Goal: Task Accomplishment & Management: Use online tool/utility

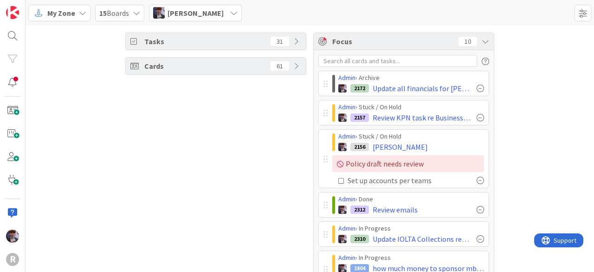
click at [83, 13] on icon at bounding box center [82, 12] width 7 height 7
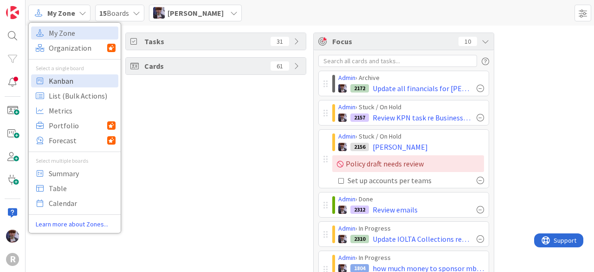
click at [82, 76] on span "Kanban" at bounding box center [82, 81] width 67 height 14
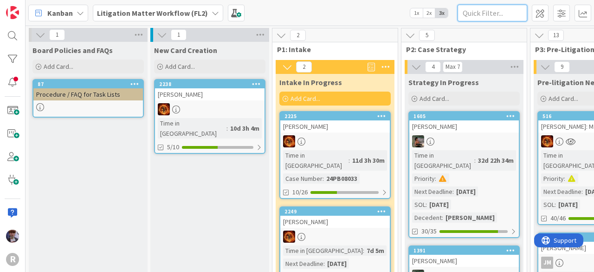
click at [478, 15] on input "text" at bounding box center [493, 13] width 70 height 17
type input "[PERSON_NAME]"
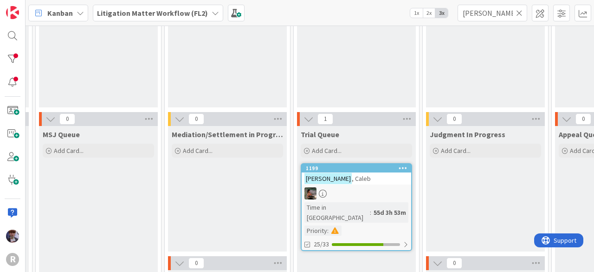
scroll to position [93, 882]
click at [348, 184] on link "1199 [PERSON_NAME] Time in [GEOGRAPHIC_DATA] : 55d 3h 53m Priority : 25/33" at bounding box center [356, 206] width 111 height 88
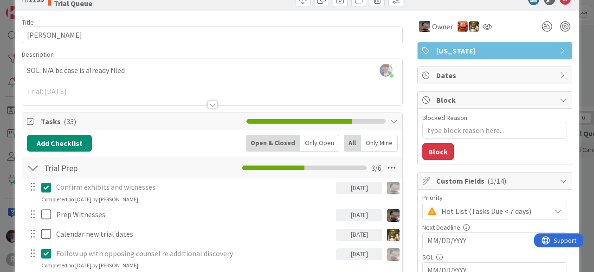
scroll to position [30, 0]
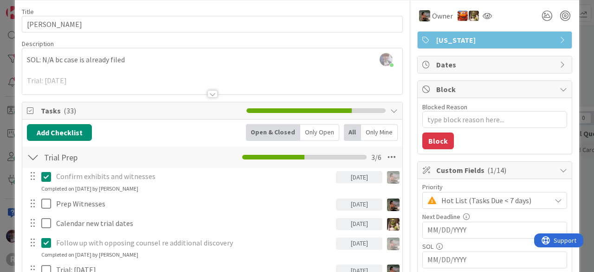
click at [317, 137] on div "Only Open" at bounding box center [319, 132] width 39 height 17
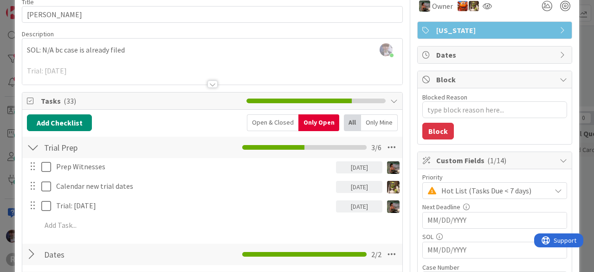
scroll to position [46, 0]
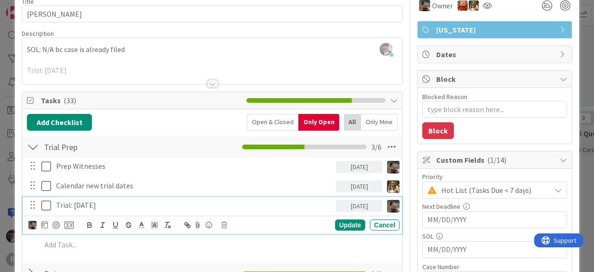
drag, startPoint x: 119, startPoint y: 205, endPoint x: 50, endPoint y: 202, distance: 69.2
click at [50, 202] on div "Trial: [DATE] [DATE]" at bounding box center [212, 205] width 373 height 16
click at [129, 202] on p "Trial: [DATE]" at bounding box center [194, 205] width 276 height 11
type textarea "x"
click at [5, 50] on div "ID 1199 Litigation Matter Workflow (FL2) Trial Queue Title 11 / 128 [PERSON_NAM…" at bounding box center [297, 136] width 594 height 272
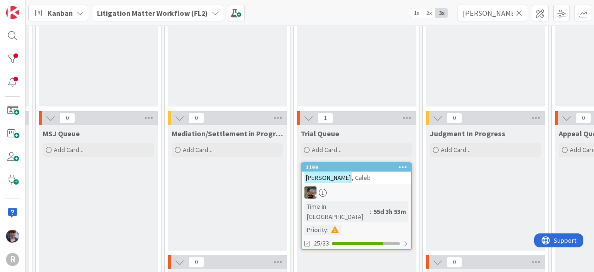
click at [78, 13] on icon at bounding box center [80, 12] width 7 height 7
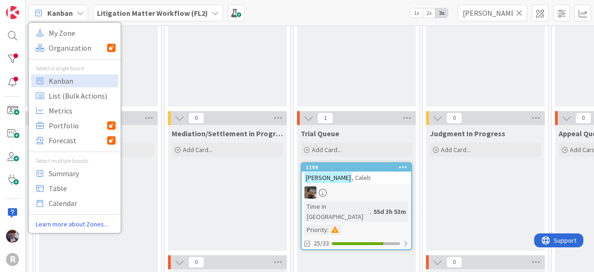
click at [123, 24] on div "Kanban My Zone Organization Select a single board Kanban List (Bulk Actions) Me…" at bounding box center [310, 13] width 569 height 26
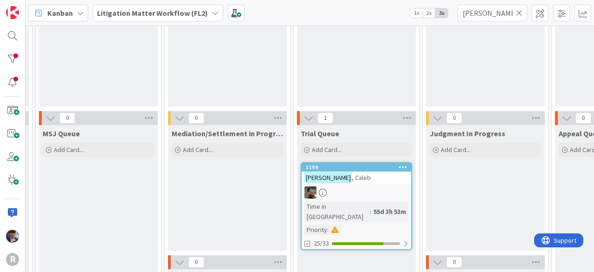
click at [130, 16] on b "Litigation Matter Workflow (FL2)" at bounding box center [152, 12] width 111 height 9
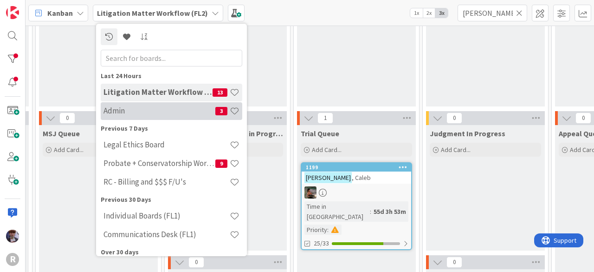
click at [132, 110] on h4 "Admin" at bounding box center [160, 110] width 112 height 9
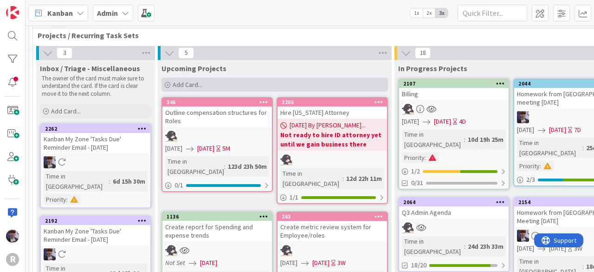
scroll to position [46, 0]
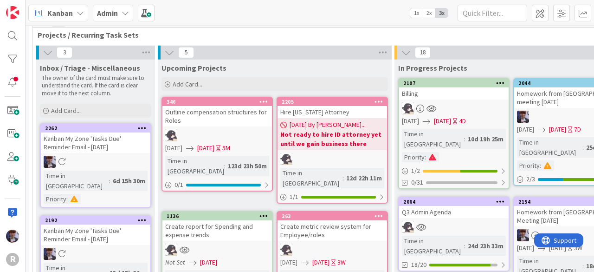
click at [456, 206] on div "Q3 Admin Agenda" at bounding box center [454, 212] width 110 height 12
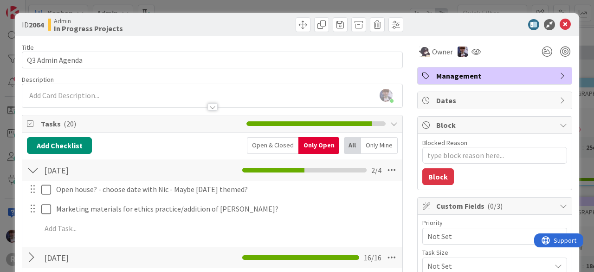
click at [449, 231] on span "Not Set" at bounding box center [486, 235] width 119 height 13
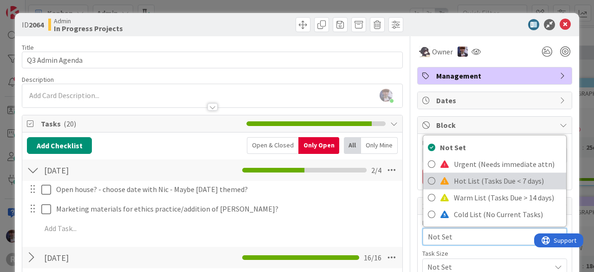
click at [462, 181] on span "Hot List (Tasks Due < 7 days)" at bounding box center [508, 181] width 108 height 14
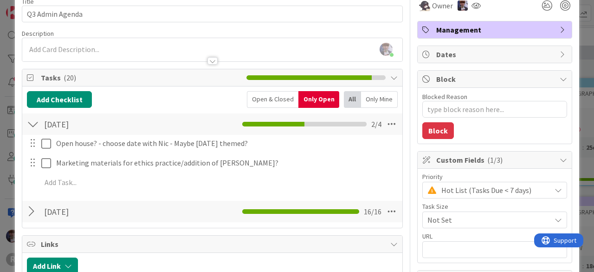
scroll to position [46, 0]
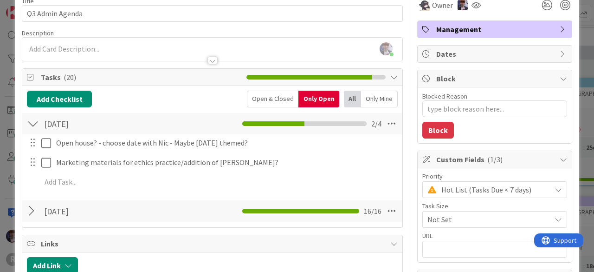
click at [272, 102] on div "Open & Closed" at bounding box center [273, 99] width 52 height 17
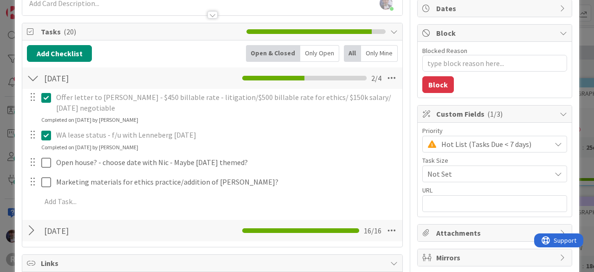
scroll to position [92, 0]
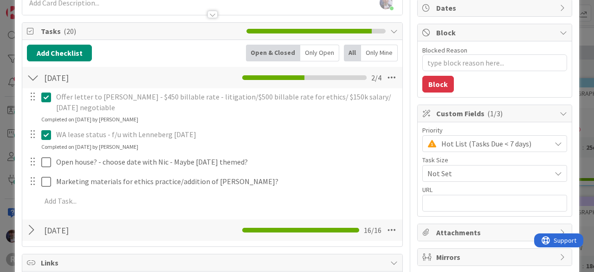
drag, startPoint x: 35, startPoint y: 233, endPoint x: 26, endPoint y: 207, distance: 27.4
click at [35, 233] on div at bounding box center [33, 229] width 12 height 17
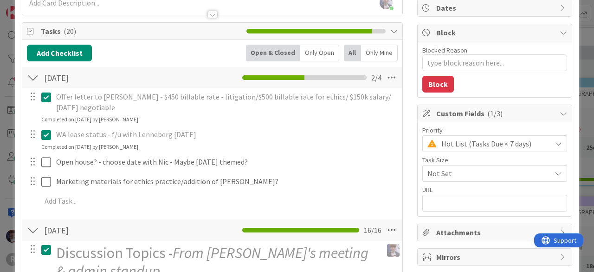
click at [38, 231] on div at bounding box center [33, 229] width 12 height 17
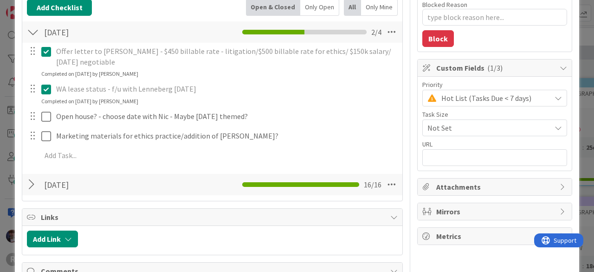
scroll to position [139, 0]
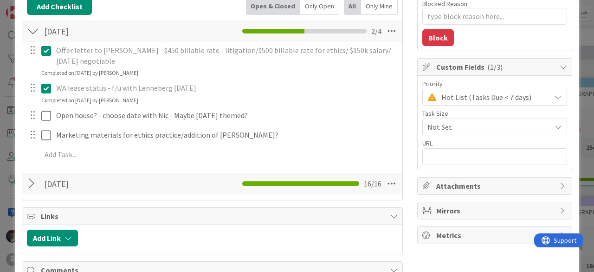
click at [35, 189] on div at bounding box center [33, 183] width 12 height 17
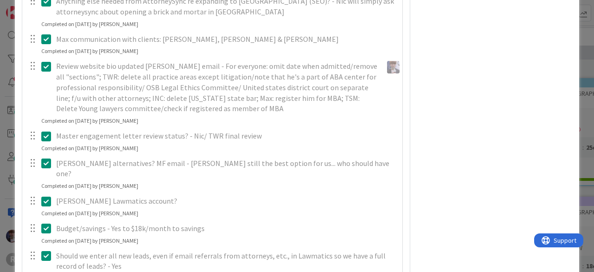
scroll to position [562, 0]
click at [6, 123] on div "ID 2064 Admin In Progress Projects Title 16 / 128 Q3 Admin Agenda Description […" at bounding box center [297, 136] width 594 height 272
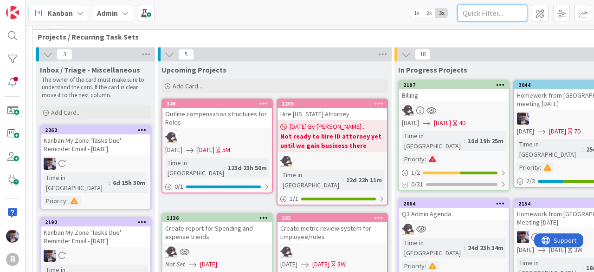
click at [473, 14] on input "text" at bounding box center [493, 13] width 70 height 17
click at [317, 62] on div "Upcoming Projects" at bounding box center [275, 67] width 234 height 13
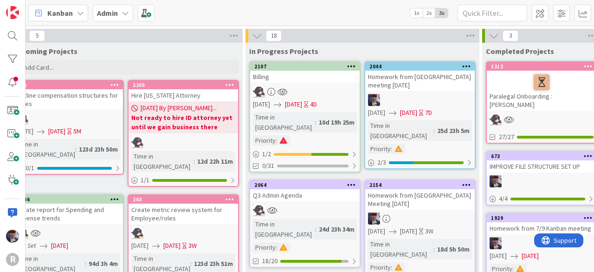
scroll to position [63, 149]
click at [323, 189] on div "Q3 Admin Agenda" at bounding box center [305, 195] width 110 height 12
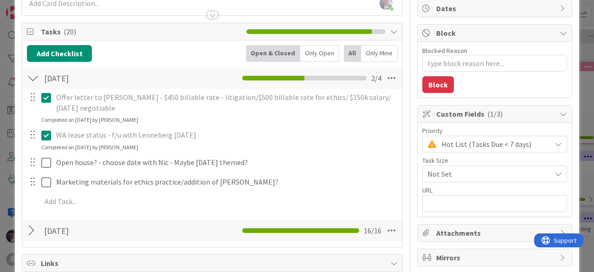
scroll to position [92, 0]
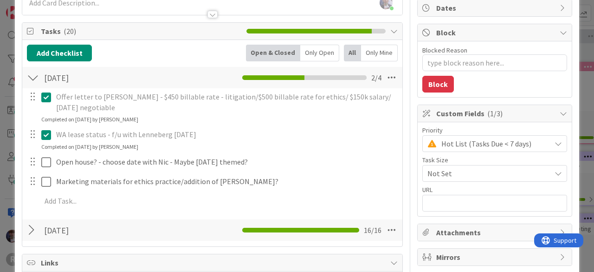
click at [34, 230] on div at bounding box center [33, 229] width 12 height 17
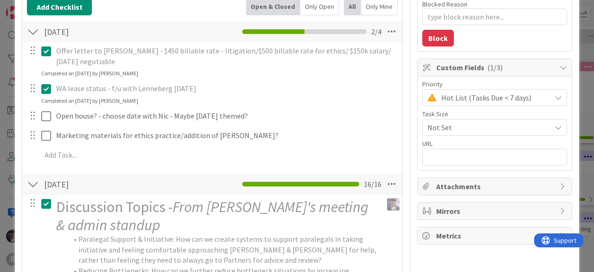
scroll to position [137, 0]
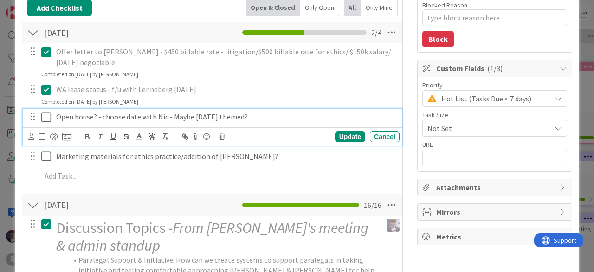
click at [48, 115] on icon at bounding box center [48, 116] width 14 height 11
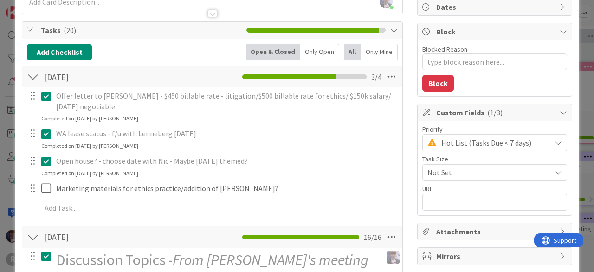
scroll to position [93, 0]
click at [107, 106] on p "Offer letter to [PERSON_NAME] - $450 billable rate - litigation/$500 billable r…" at bounding box center [226, 101] width 340 height 21
click at [43, 96] on icon at bounding box center [48, 96] width 14 height 11
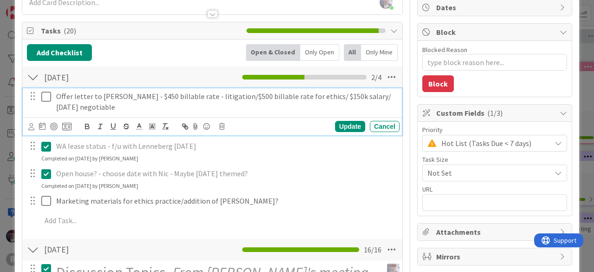
type textarea "x"
click at [100, 109] on p "Offer letter to [PERSON_NAME] - $450 billable rate - litigation/$500 billable r…" at bounding box center [226, 101] width 340 height 21
drag, startPoint x: 159, startPoint y: 107, endPoint x: 95, endPoint y: 109, distance: 64.1
click at [95, 109] on p "Offer letter to [PERSON_NAME] - $450 billable rate - litigation/$500 billable r…" at bounding box center [226, 101] width 340 height 21
click at [171, 108] on p "Offer letter to [PERSON_NAME] - $450 billable rate - litigation/$500 billable r…" at bounding box center [226, 101] width 340 height 21
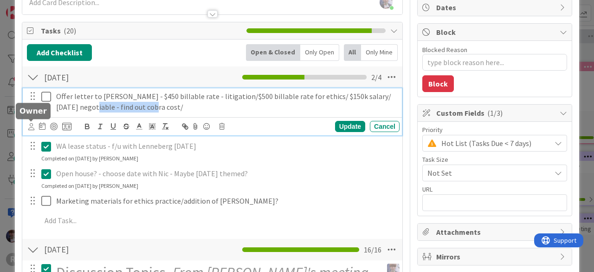
click at [30, 123] on icon at bounding box center [31, 126] width 6 height 7
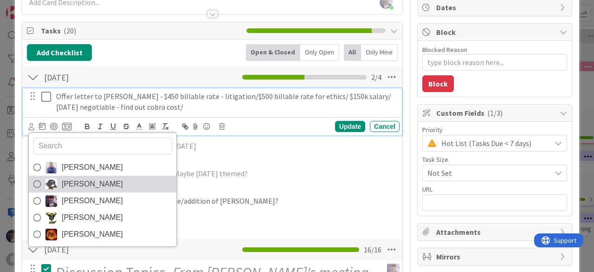
click at [85, 181] on span "[PERSON_NAME]" at bounding box center [92, 184] width 61 height 14
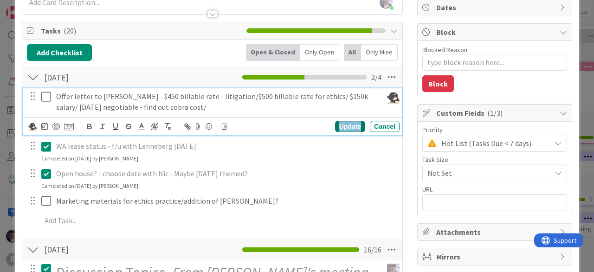
click at [344, 123] on div "Update" at bounding box center [350, 126] width 30 height 11
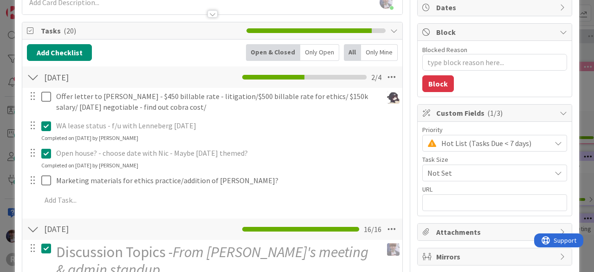
click at [577, 93] on div "ID 2064 Admin In Progress Projects Title 16 / 128 Q3 Admin Agenda Description […" at bounding box center [297, 136] width 594 height 272
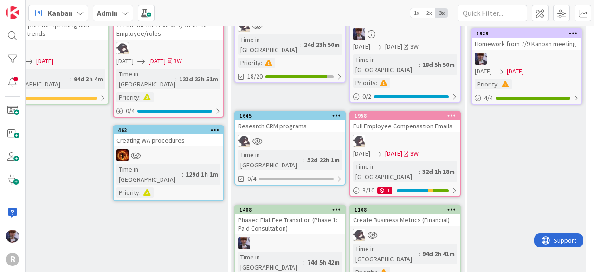
scroll to position [247, 162]
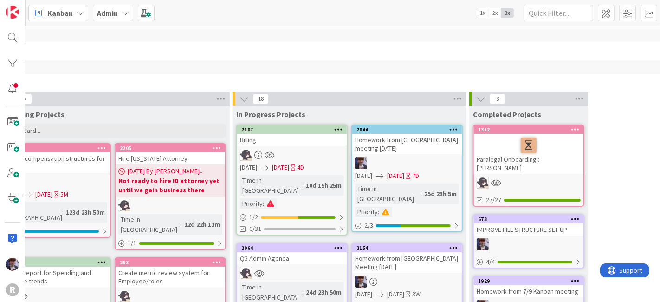
scroll to position [0, 0]
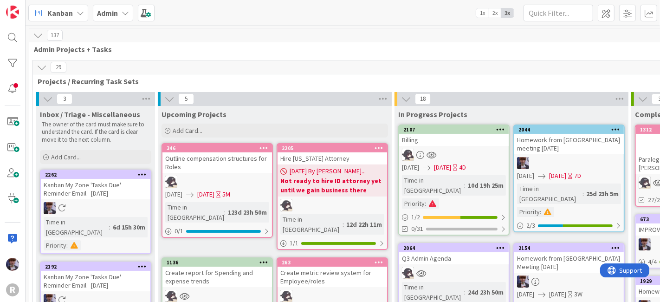
click at [38, 67] on icon at bounding box center [42, 67] width 10 height 10
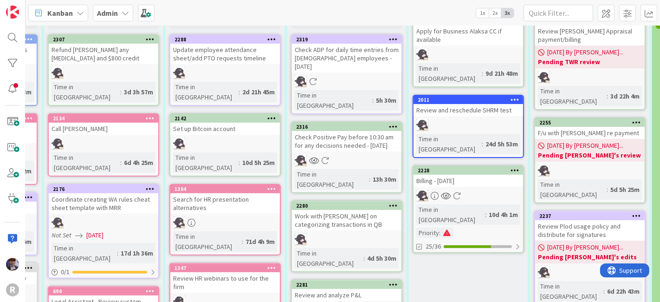
scroll to position [205, 121]
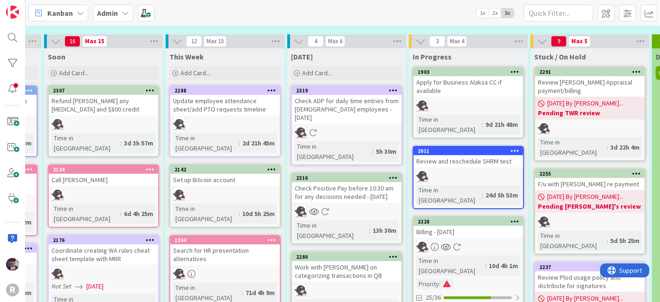
scroll to position [154, 121]
click at [478, 241] on div at bounding box center [469, 247] width 110 height 12
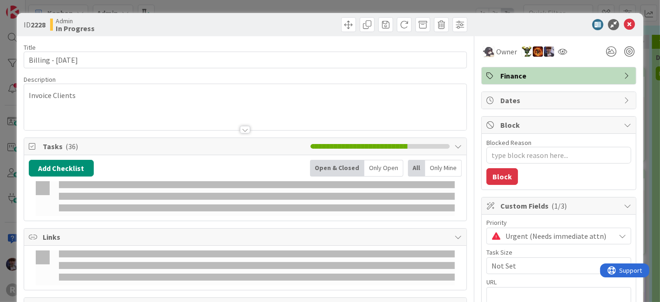
type textarea "x"
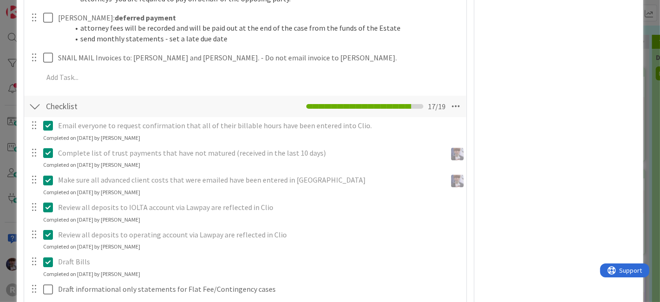
scroll to position [463, 0]
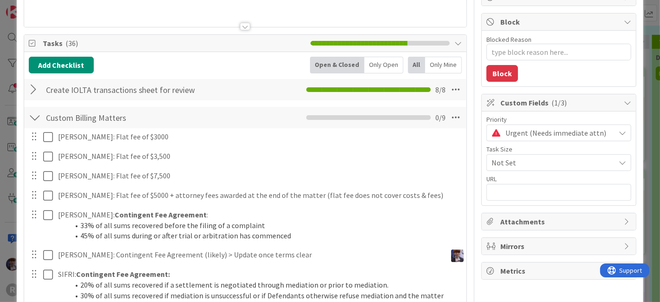
click at [375, 58] on div "Only Open" at bounding box center [383, 65] width 39 height 17
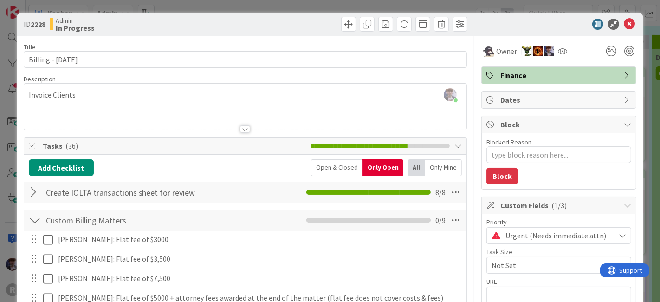
scroll to position [0, 0]
click at [7, 105] on div "ID 2228 Admin In Progress Title 20 / 128 Billing - [DATE] Description [PERSON_N…" at bounding box center [330, 151] width 660 height 302
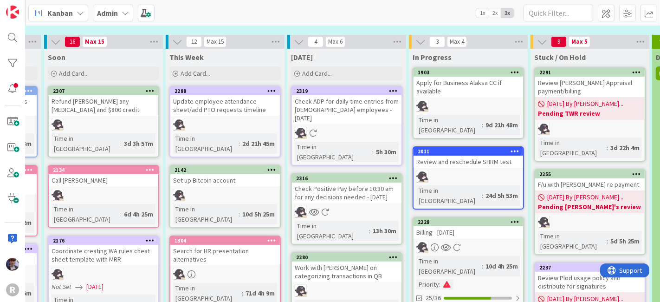
click at [399, 14] on div "Kanban My Zone Organization Select a single board Kanban List (Bulk Actions) Me…" at bounding box center [343, 13] width 634 height 26
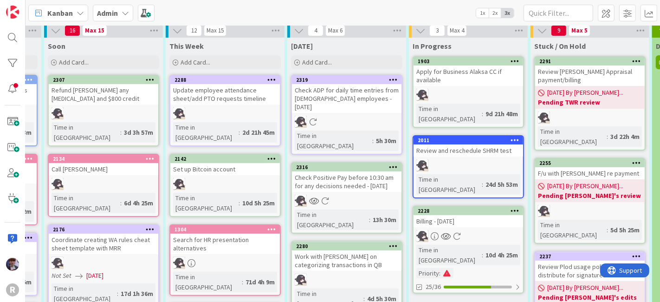
scroll to position [165, 121]
click at [349, 1] on div "Kanban My Zone Organization Select a single board Kanban List (Bulk Actions) Me…" at bounding box center [343, 13] width 634 height 26
click at [306, 15] on div "Kanban My Zone Organization Select a single board Kanban List (Bulk Actions) Me…" at bounding box center [343, 13] width 634 height 26
click at [207, 6] on div "Kanban My Zone Organization Select a single board Kanban List (Bulk Actions) Me…" at bounding box center [343, 13] width 634 height 26
